Goal: Information Seeking & Learning: Learn about a topic

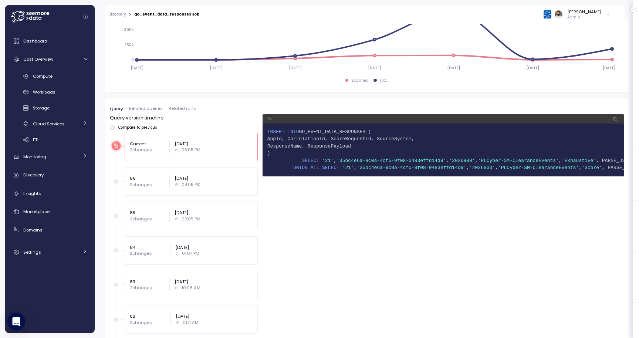
scroll to position [312, 0]
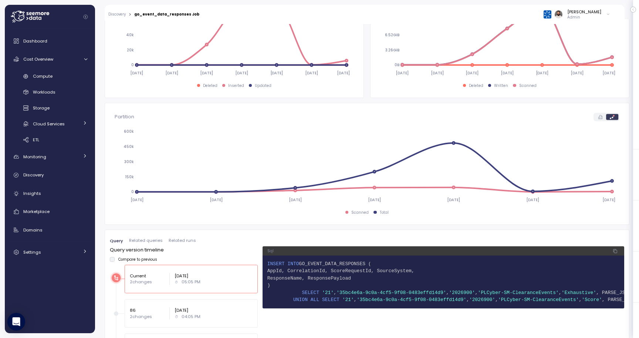
click at [139, 238] on span "Related queries" at bounding box center [146, 240] width 34 height 4
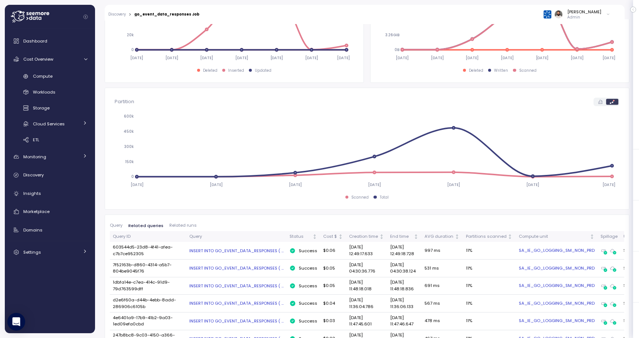
scroll to position [404, 0]
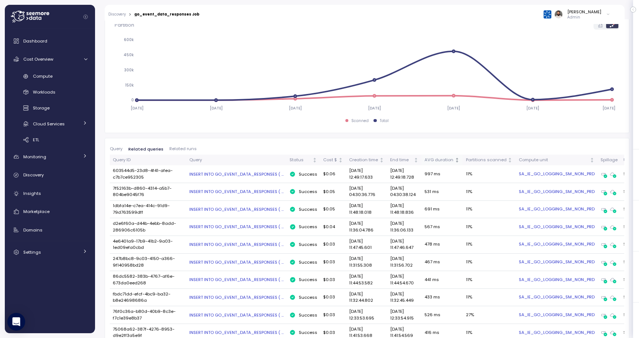
click at [421, 156] on th "AVG duration" at bounding box center [441, 159] width 41 height 11
click at [424, 157] on div "AVG duration" at bounding box center [438, 160] width 29 height 7
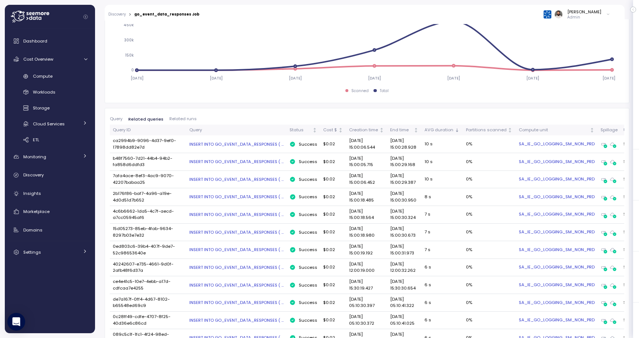
scroll to position [432, 0]
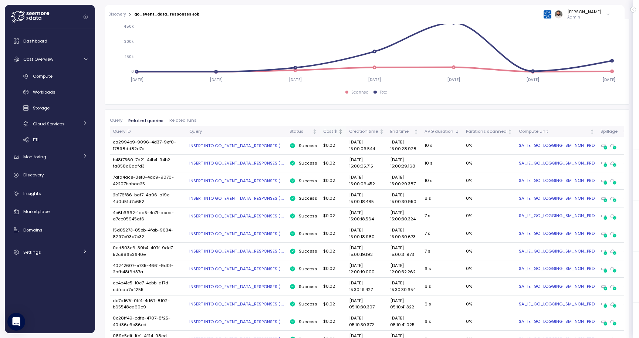
click at [320, 128] on th "Cost $" at bounding box center [333, 131] width 26 height 11
click at [323, 128] on div "Cost $" at bounding box center [333, 131] width 20 height 7
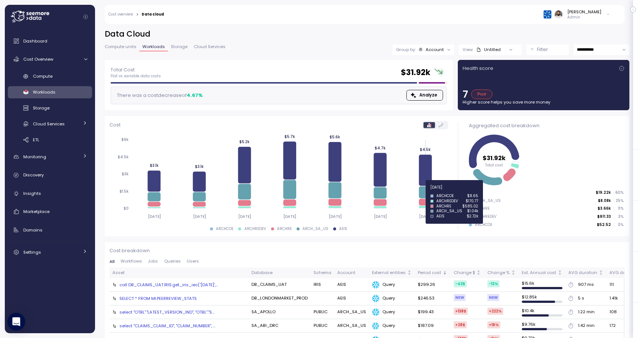
click at [425, 191] on icon at bounding box center [425, 192] width 13 height 12
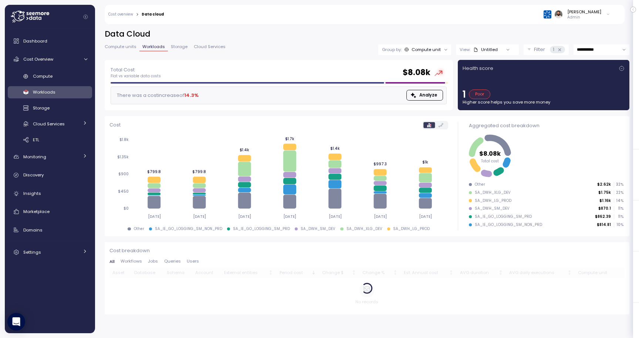
click at [118, 45] on span "Compute units" at bounding box center [121, 47] width 32 height 4
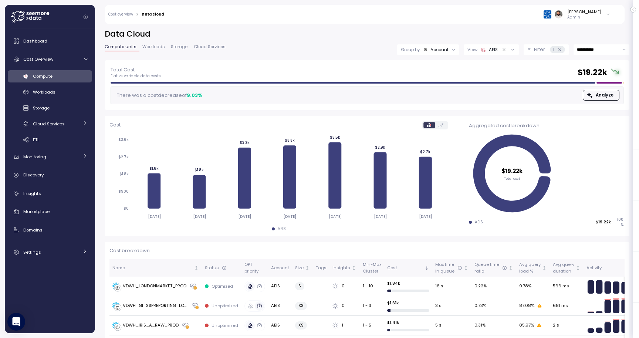
click at [558, 52] on icon at bounding box center [559, 49] width 5 height 5
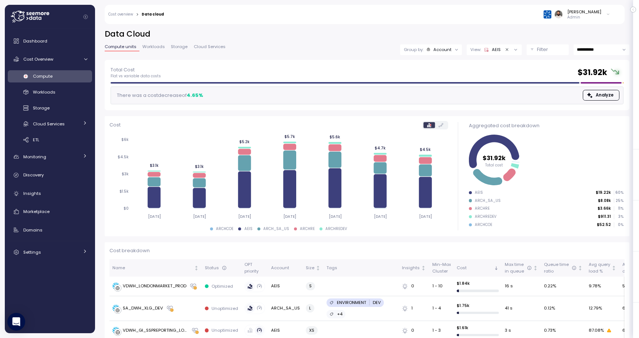
click at [584, 55] on div "**********" at bounding box center [367, 44] width 524 height 31
click at [587, 52] on input "**********" at bounding box center [601, 49] width 56 height 11
click at [585, 93] on span "Last 14 days" at bounding box center [590, 95] width 26 height 7
type input "**********"
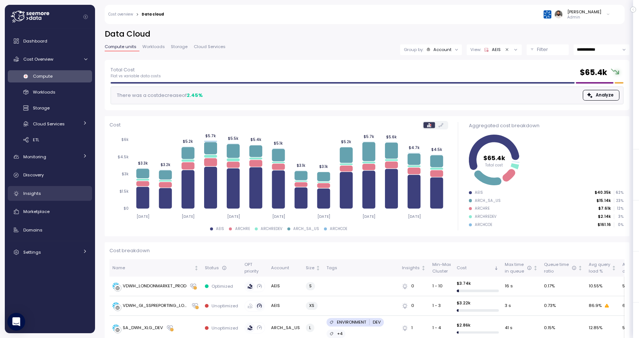
click at [35, 192] on span "Insights" at bounding box center [32, 193] width 18 height 6
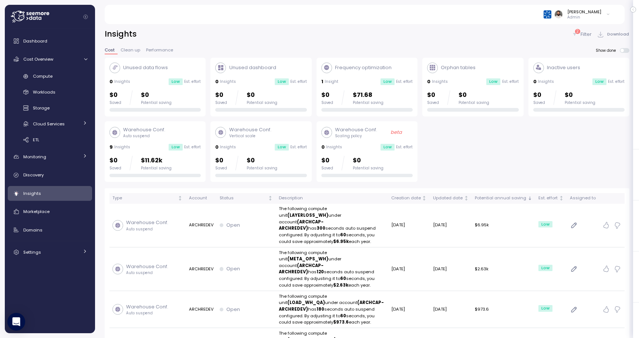
click at [590, 29] on div "2 Filter Download" at bounding box center [600, 34] width 58 height 11
click at [587, 34] on p "Filter" at bounding box center [585, 34] width 11 height 7
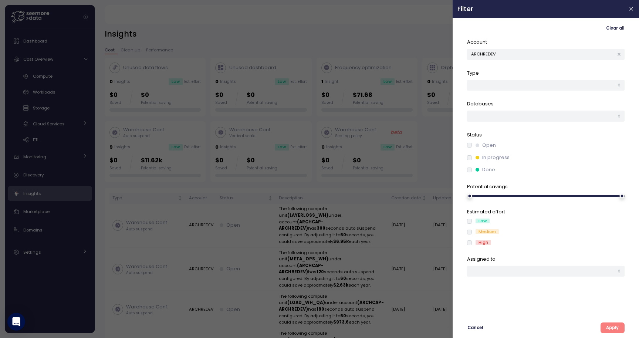
click at [618, 52] on icon "button" at bounding box center [618, 54] width 5 height 5
click at [606, 322] on button "Apply" at bounding box center [612, 327] width 24 height 11
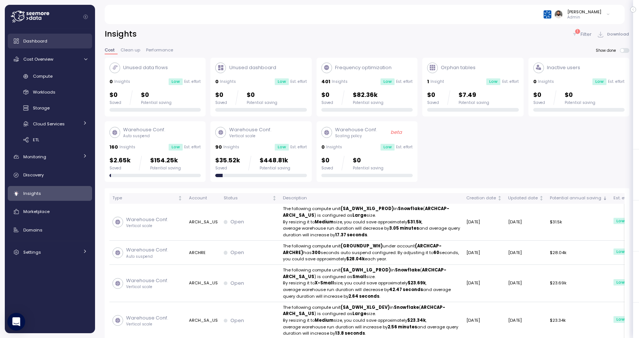
click at [60, 40] on div "Dashboard" at bounding box center [55, 40] width 64 height 7
